Goal: Information Seeking & Learning: Learn about a topic

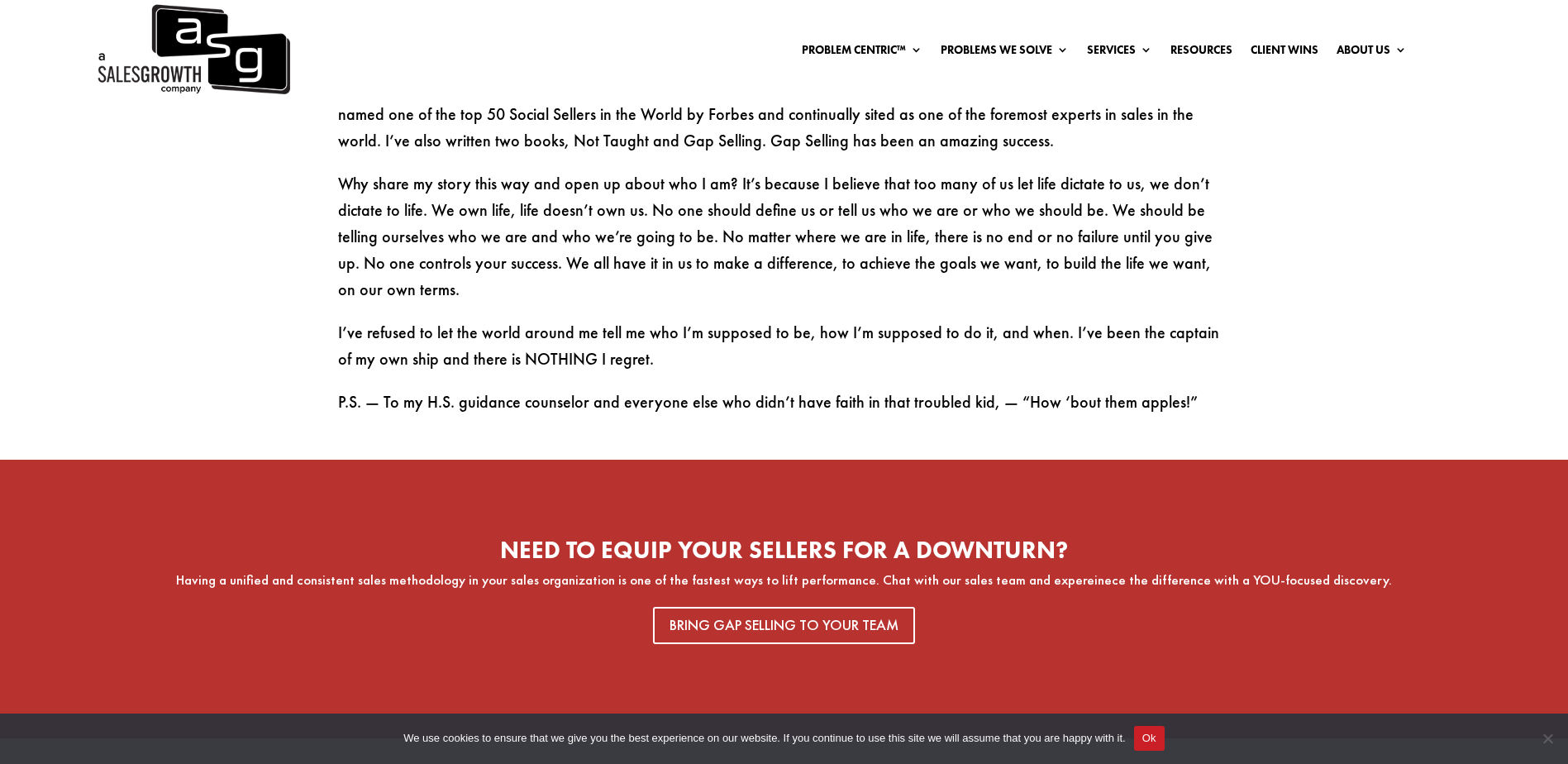
scroll to position [2895, 0]
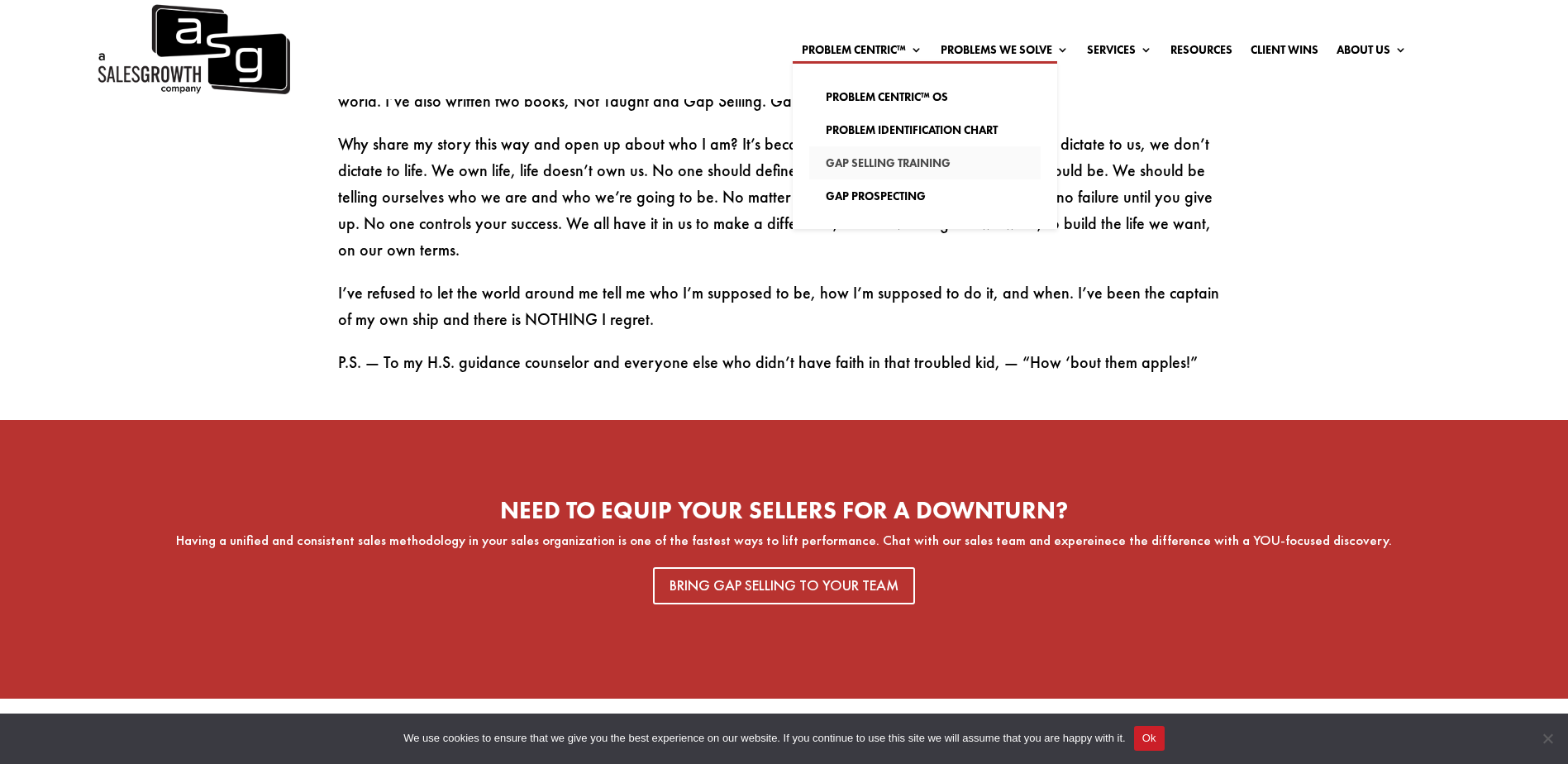
click at [865, 162] on link "Gap Selling Training" at bounding box center [925, 162] width 232 height 33
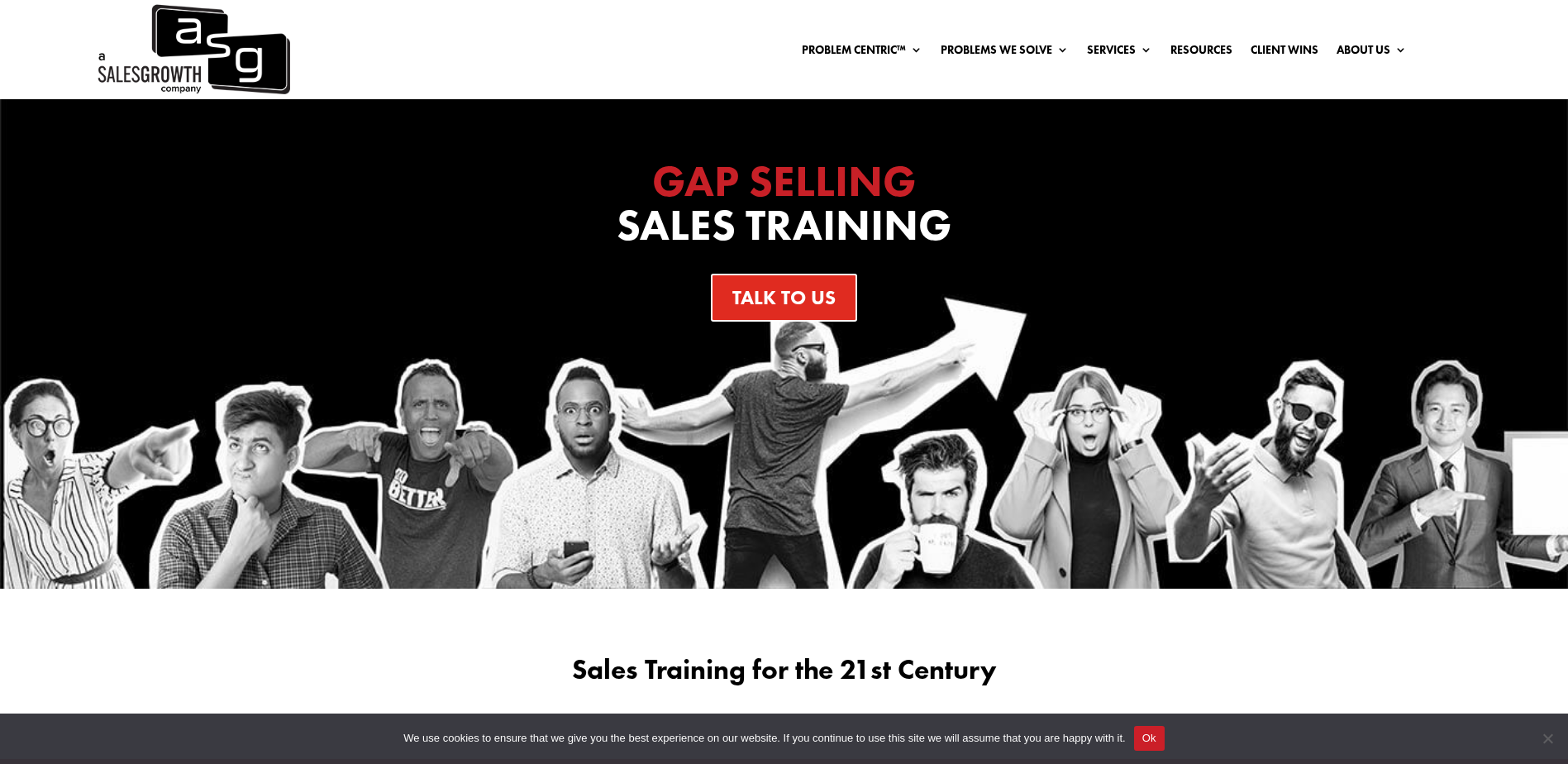
click at [197, 63] on img at bounding box center [192, 49] width 195 height 99
